Goal: Transaction & Acquisition: Subscribe to service/newsletter

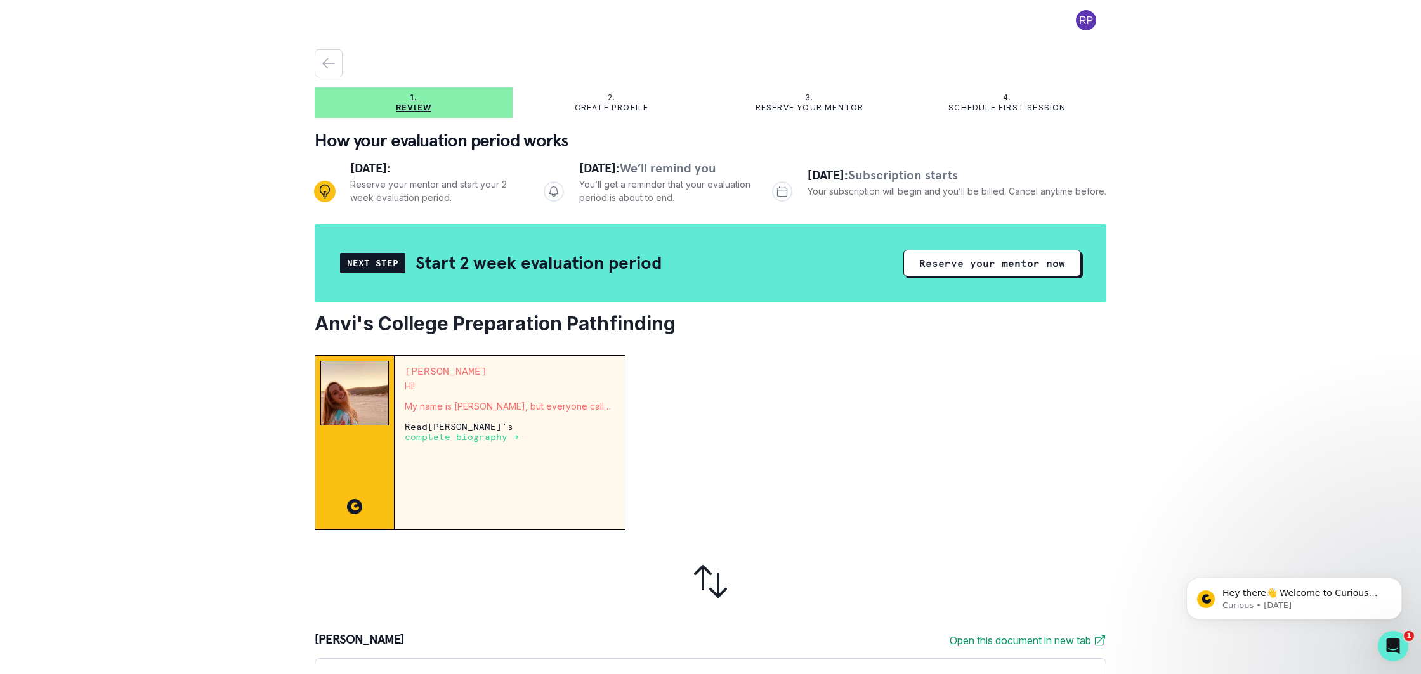
click at [395, 393] on div "[PERSON_NAME] Hi! My name is [PERSON_NAME], but everyone calls me [PERSON_NAME]…" at bounding box center [510, 443] width 230 height 174
click at [993, 265] on button "Reserve your mentor now" at bounding box center [993, 263] width 178 height 27
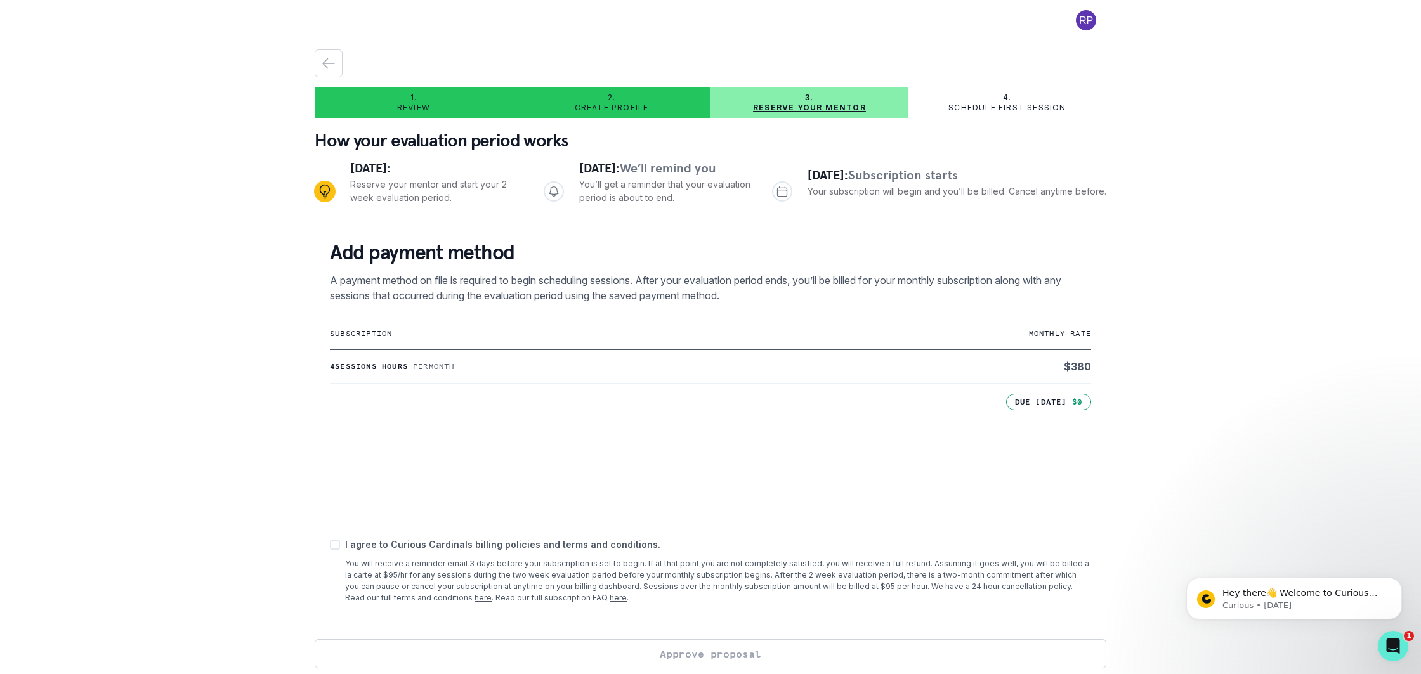
scroll to position [10, 0]
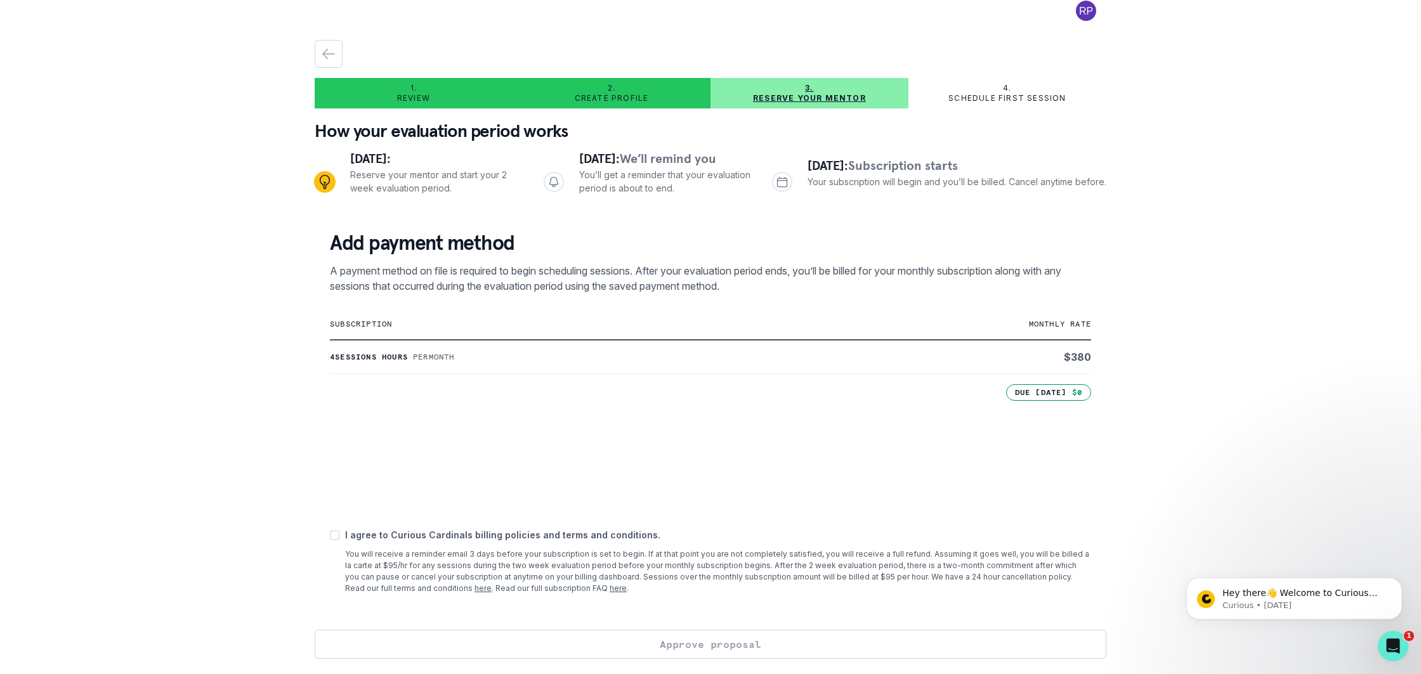
click at [337, 536] on span at bounding box center [335, 535] width 10 height 10
click at [330, 536] on input "checkbox" at bounding box center [329, 535] width 1 height 1
checkbox input "true"
click at [695, 647] on button "Approve proposal" at bounding box center [711, 644] width 792 height 29
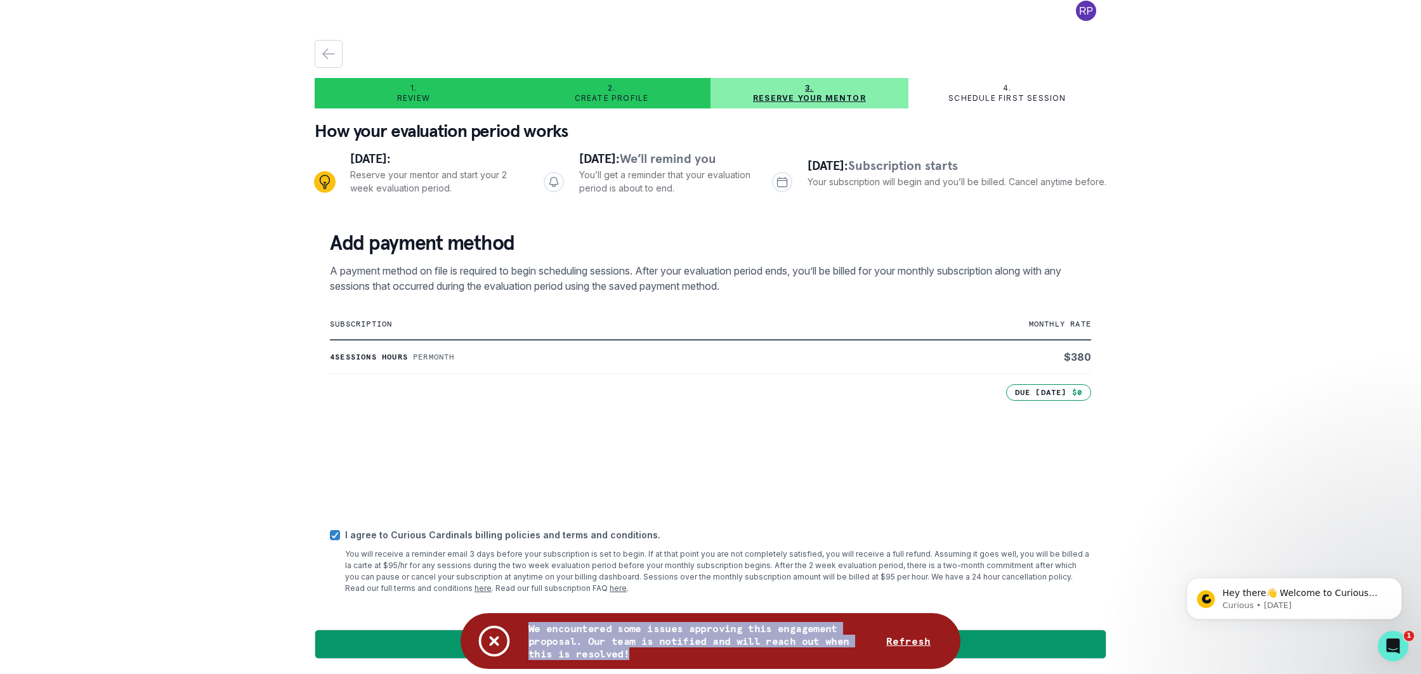
drag, startPoint x: 644, startPoint y: 655, endPoint x: 525, endPoint y: 617, distance: 124.6
click at [525, 617] on div "We encountered some issues approving this engagement proposal. Our team is noti…" at bounding box center [711, 642] width 500 height 56
copy p "We encountered some issues approving this engagement proposal. Our team is noti…"
